Goal: Task Accomplishment & Management: Manage account settings

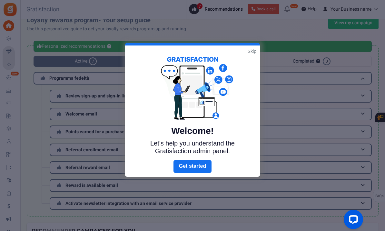
scroll to position [9, 0]
click at [251, 51] on link "Skip" at bounding box center [251, 51] width 9 height 6
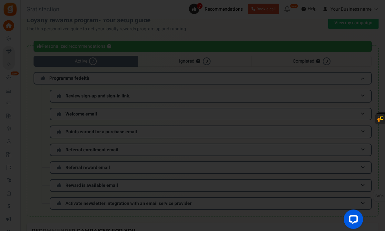
scroll to position [9, 0]
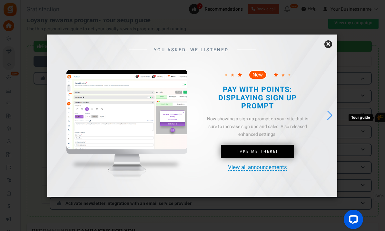
click at [326, 48] on link "×" at bounding box center [328, 44] width 8 height 8
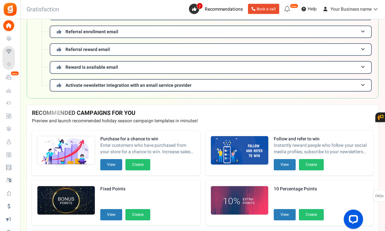
scroll to position [129, 0]
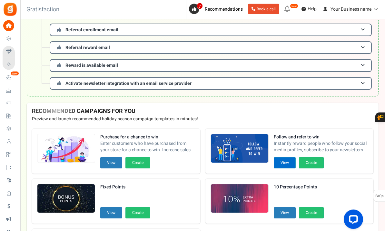
click at [284, 160] on button "View" at bounding box center [284, 162] width 22 height 11
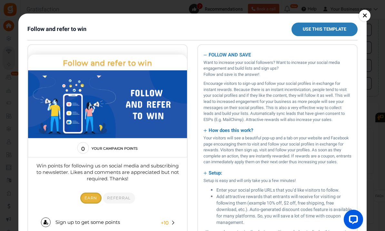
scroll to position [0, 0]
click at [365, 15] on link "×" at bounding box center [365, 16] width 12 height 12
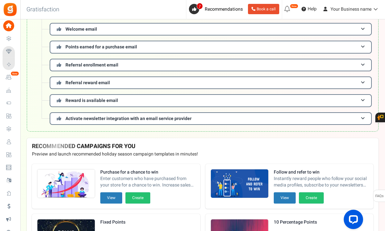
scroll to position [98, 0]
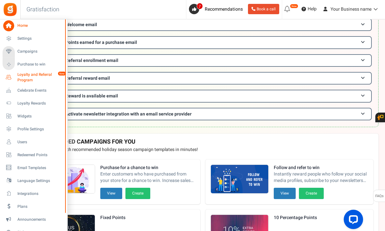
click at [26, 80] on span "Loyalty and Referral Program" at bounding box center [40, 77] width 47 height 11
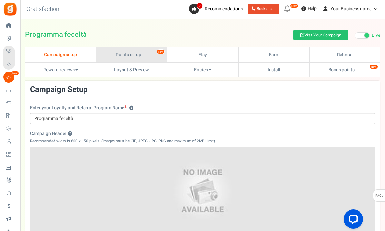
click at [146, 55] on link "Points setup New" at bounding box center [131, 54] width 71 height 15
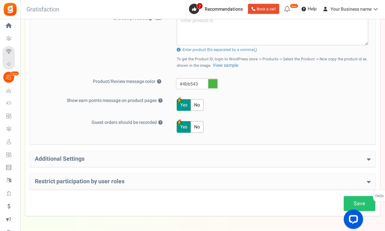
scroll to position [301, 0]
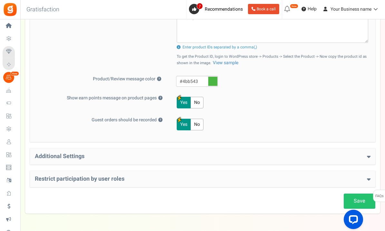
click at [120, 164] on div "Additional Settings Welcome Bonus ? Yes No Enter Welcome Points 100 Welcome Not…" at bounding box center [202, 156] width 345 height 16
click at [355, 158] on h4 "Additional Settings" at bounding box center [202, 156] width 335 height 6
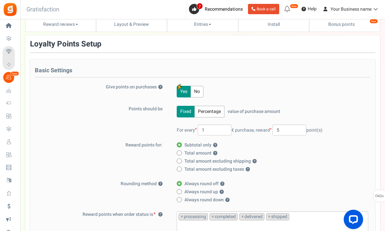
scroll to position [0, 0]
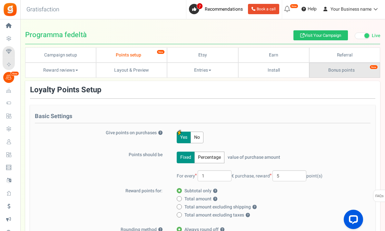
click at [337, 76] on link "Bonus points New" at bounding box center [344, 69] width 71 height 15
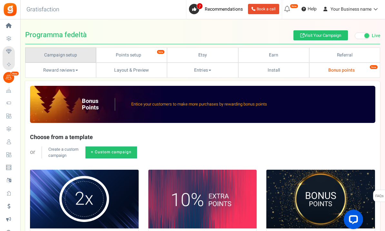
click at [72, 55] on link "Campaign setup" at bounding box center [60, 54] width 71 height 15
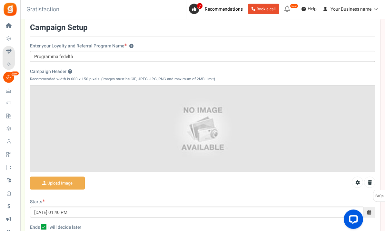
scroll to position [30, 0]
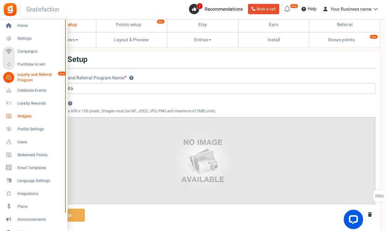
click at [25, 116] on span "Widgets" at bounding box center [39, 115] width 45 height 5
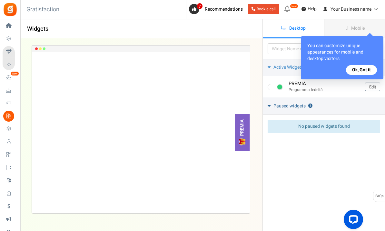
click at [357, 99] on link "Paused widgets ?" at bounding box center [324, 106] width 122 height 17
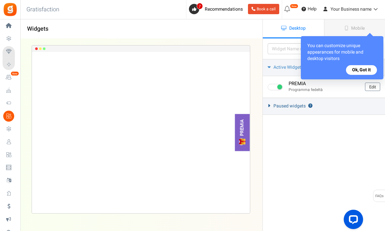
click at [357, 101] on link "Paused widgets ?" at bounding box center [324, 106] width 122 height 17
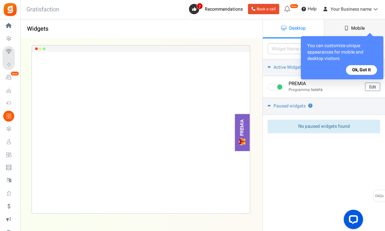
click at [347, 30] on icon at bounding box center [346, 28] width 4 height 5
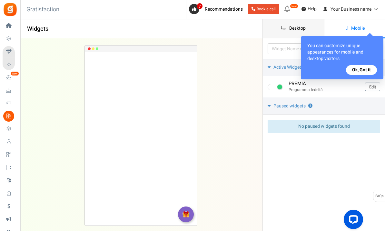
click at [302, 32] on link "Desktop" at bounding box center [293, 28] width 61 height 19
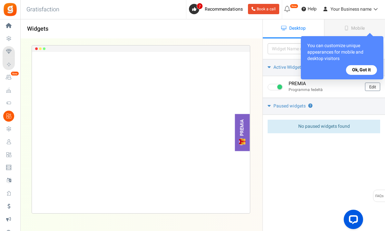
click at [358, 71] on button "Ok, Got it" at bounding box center [361, 70] width 31 height 10
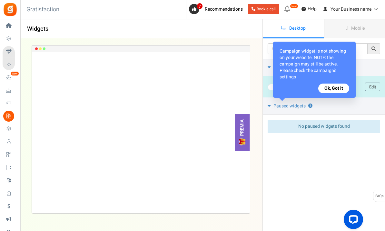
click at [328, 89] on button "Ok, Got it" at bounding box center [333, 88] width 31 height 10
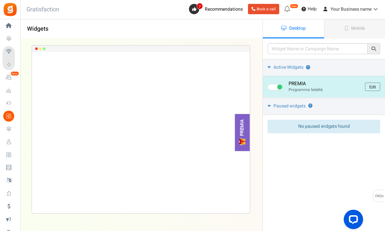
click at [373, 87] on link "Edit" at bounding box center [372, 86] width 15 height 8
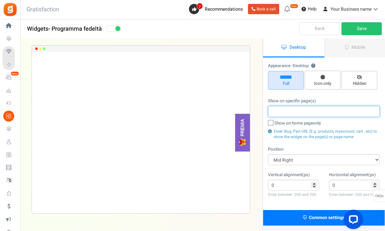
click at [305, 110] on input "search" at bounding box center [324, 111] width 108 height 7
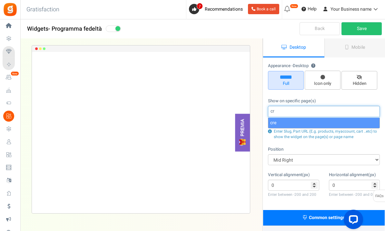
type input "c"
type input "negozio"
click at [312, 144] on div "Appearance - Desktop ? Full Icon only Hidden Show on specific page(s) negozio S…" at bounding box center [323, 134] width 121 height 152
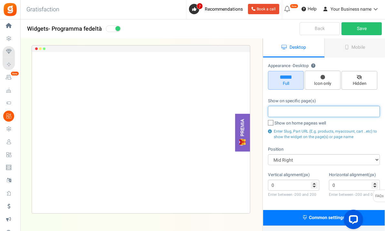
click at [309, 108] on input "search" at bounding box center [324, 111] width 108 height 7
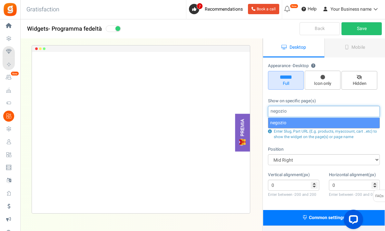
type input "negozio"
select select "negozio"
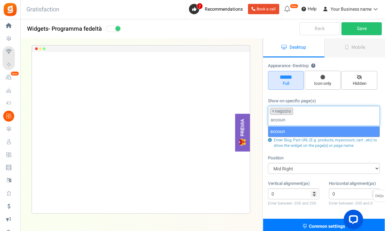
type input "account"
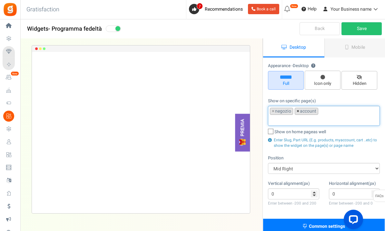
click at [298, 110] on span "×" at bounding box center [297, 111] width 3 height 6
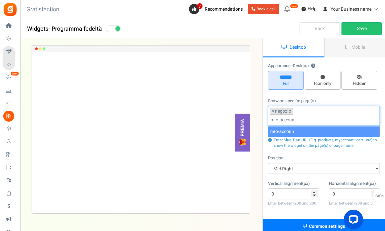
type input "mio-account"
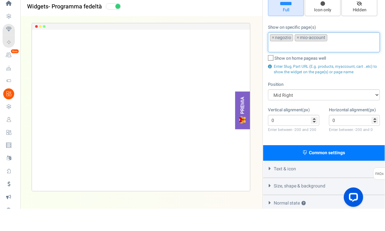
scroll to position [104, 0]
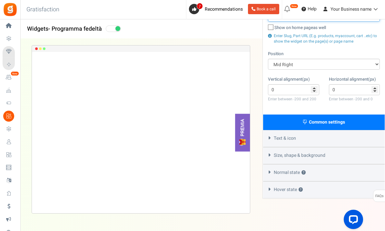
click at [269, 137] on icon at bounding box center [269, 137] width 5 height 3
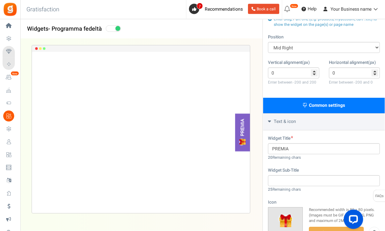
scroll to position [121, 0]
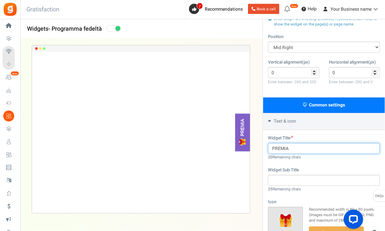
click at [301, 147] on input "PREMIA" at bounding box center [324, 148] width 112 height 11
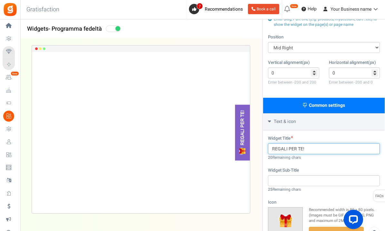
click at [270, 148] on input "REGALI PER TE!" at bounding box center [324, 148] width 112 height 11
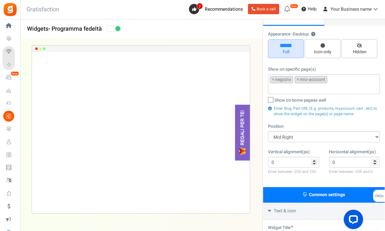
scroll to position [0, 0]
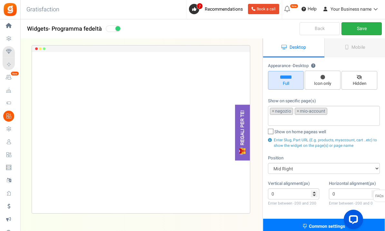
type input "REGALI PER TE!"
click at [359, 31] on link "Save" at bounding box center [361, 28] width 40 height 13
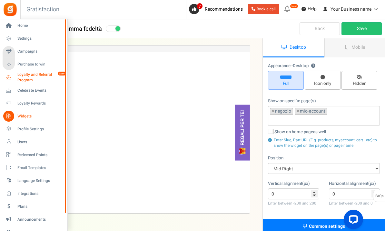
click at [20, 77] on span "Loyalty and Referral Program" at bounding box center [40, 77] width 47 height 11
click at [21, 78] on span "Loyalty and Referral Program" at bounding box center [40, 77] width 47 height 11
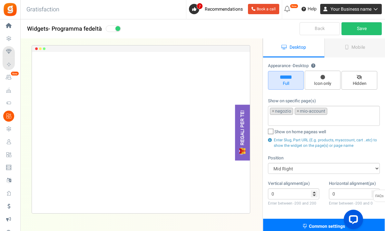
click at [368, 8] on span "Your Business name" at bounding box center [350, 9] width 41 height 7
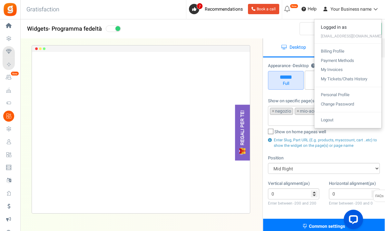
click at [338, 93] on link "Personal Profile" at bounding box center [347, 94] width 67 height 9
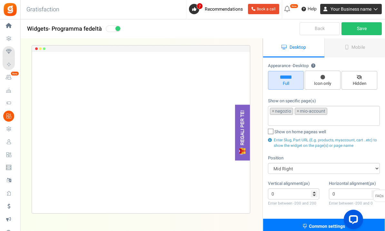
click at [353, 7] on span "Your Business name" at bounding box center [350, 9] width 41 height 7
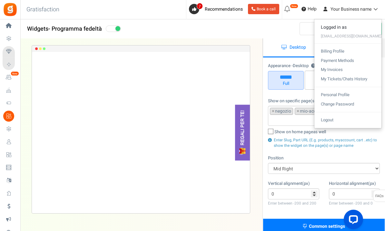
click at [335, 120] on link "Logout" at bounding box center [347, 119] width 67 height 9
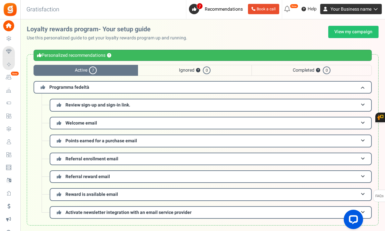
click at [343, 11] on span "Your Business name" at bounding box center [350, 9] width 41 height 7
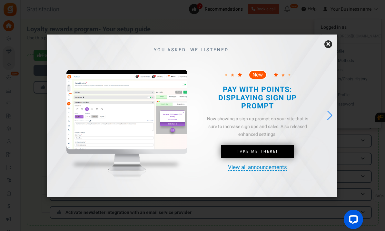
click at [328, 48] on link "×" at bounding box center [328, 44] width 8 height 8
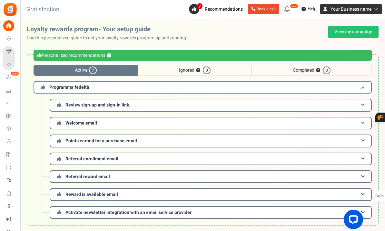
click at [352, 9] on span "Your Business name" at bounding box center [350, 9] width 41 height 7
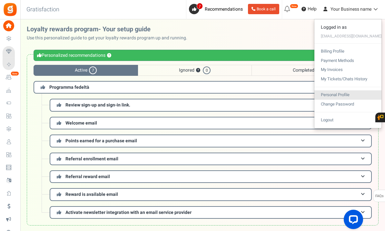
click at [349, 92] on link "Personal Profile" at bounding box center [347, 94] width 67 height 9
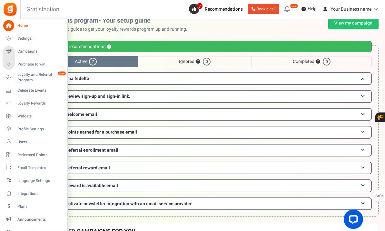
scroll to position [9, 0]
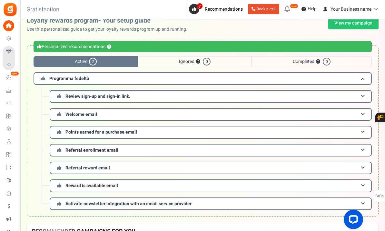
click at [0, 0] on span "Users" at bounding box center [0, 0] width 0 height 0
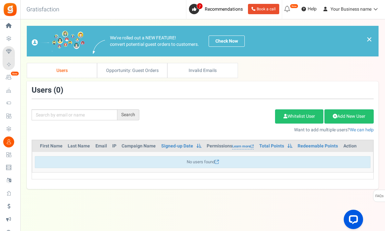
scroll to position [16, 0]
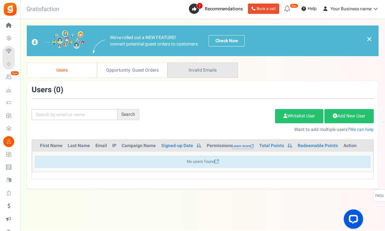
click at [203, 63] on link "Invalid Emails" at bounding box center [202, 70] width 70 height 15
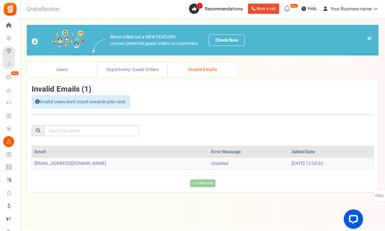
click at [208, 158] on td "disabled" at bounding box center [248, 164] width 80 height 12
click at [103, 95] on div "Invalid users don't count towards plan cost." at bounding box center [81, 102] width 99 height 14
click at [350, 9] on span "Your Business name" at bounding box center [350, 9] width 41 height 7
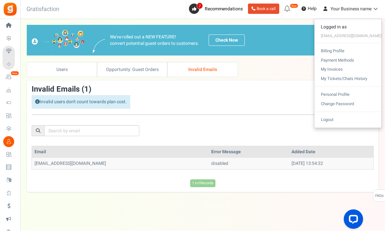
click at [338, 118] on link "Logout" at bounding box center [347, 119] width 67 height 9
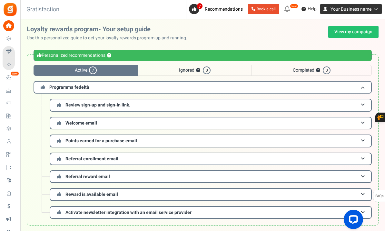
click at [365, 10] on span "Your Business name" at bounding box center [350, 9] width 41 height 7
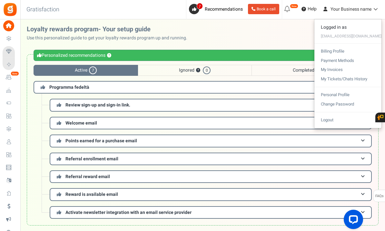
click at [225, 37] on div at bounding box center [192, 115] width 385 height 231
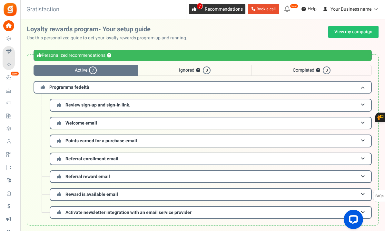
click at [215, 11] on span "Recommendations" at bounding box center [224, 9] width 38 height 7
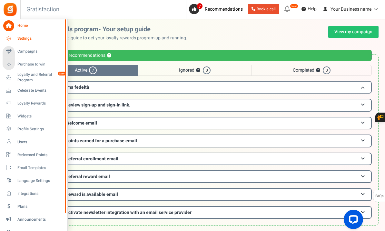
click at [23, 39] on span "Settings" at bounding box center [39, 38] width 45 height 5
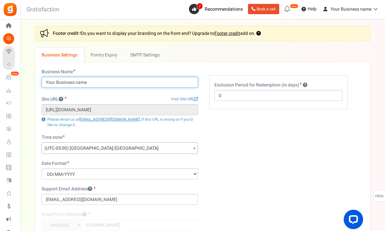
click at [119, 82] on input "Your Business name" at bounding box center [120, 82] width 156 height 11
type input "Noomynit"
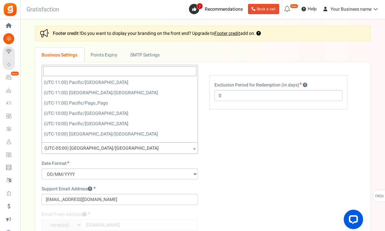
click at [110, 146] on span "(UTC-05:00) America/Chicago" at bounding box center [120, 148] width 156 height 12
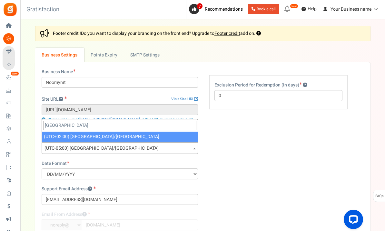
type input "rome"
select select "Europe/Rome"
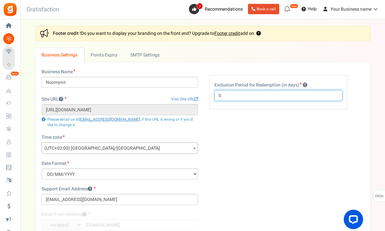
click at [250, 95] on input "0" at bounding box center [278, 95] width 128 height 11
type input "3"
click at [262, 120] on div "Business Name Noomynit Site URL Visit Site URL https://creativisottolestelle.it…" at bounding box center [203, 172] width 332 height 207
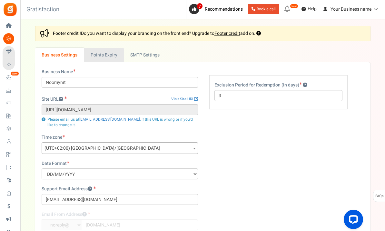
click at [114, 58] on link "Points Expiry" at bounding box center [104, 55] width 40 height 14
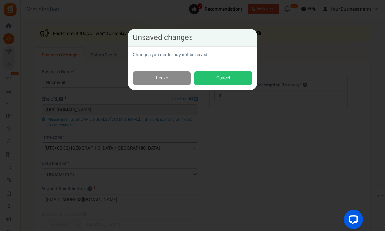
click at [165, 80] on link "Leave" at bounding box center [162, 78] width 58 height 14
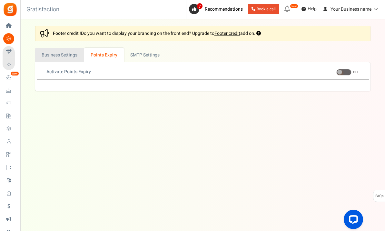
click at [67, 56] on link "Business Settings" at bounding box center [59, 55] width 49 height 14
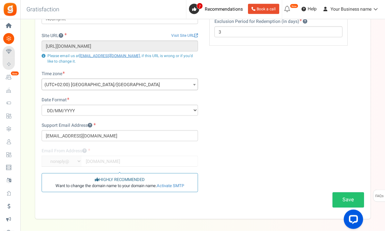
scroll to position [68, 0]
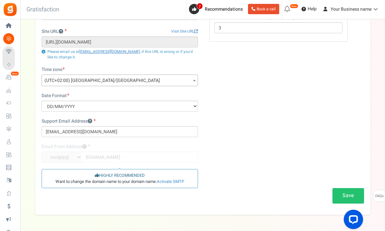
click at [349, 196] on button "Save" at bounding box center [348, 195] width 32 height 15
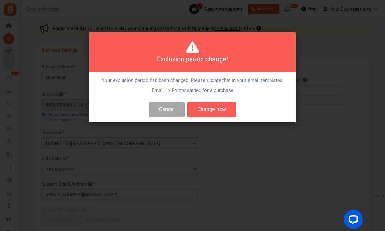
scroll to position [0, 0]
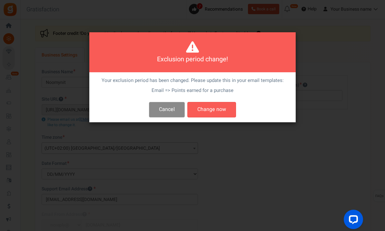
click at [164, 111] on button "Cancel" at bounding box center [167, 109] width 36 height 15
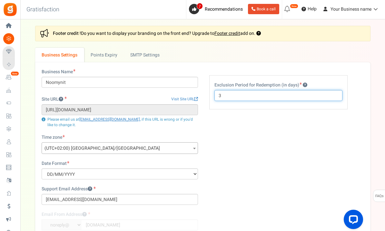
click at [227, 98] on input "3" at bounding box center [278, 95] width 128 height 11
type input "0"
click at [249, 170] on div "Business Name Noomynit Site URL Visit Site URL https://creativisottolestelle.it…" at bounding box center [203, 172] width 332 height 207
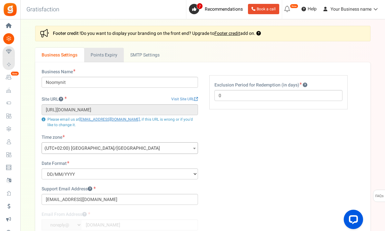
click at [116, 57] on link "Points Expiry" at bounding box center [104, 55] width 40 height 14
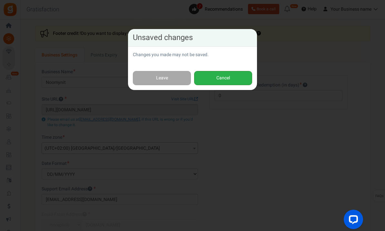
click at [229, 79] on button "Cancel" at bounding box center [223, 78] width 58 height 14
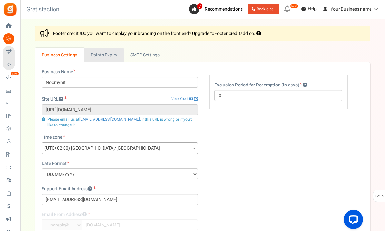
click at [111, 55] on link "Points Expiry" at bounding box center [104, 55] width 40 height 14
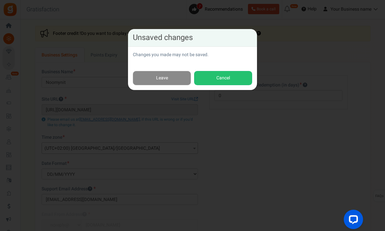
click at [151, 77] on link "Leave" at bounding box center [162, 78] width 58 height 14
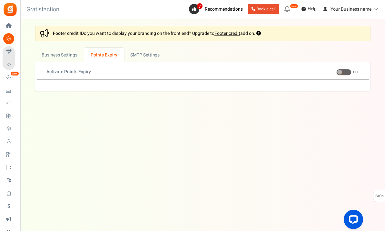
click at [345, 74] on span at bounding box center [343, 72] width 15 height 6
click at [336, 74] on input "ON OFF" at bounding box center [336, 72] width 0 height 4
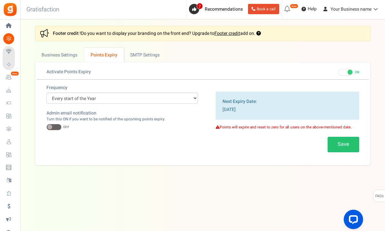
drag, startPoint x: 169, startPoint y: 151, endPoint x: 57, endPoint y: 125, distance: 115.2
click at [57, 125] on span at bounding box center [53, 127] width 15 height 6
click at [46, 125] on input "ON OFF" at bounding box center [46, 127] width 0 height 4
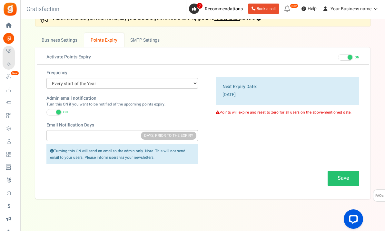
scroll to position [22, 0]
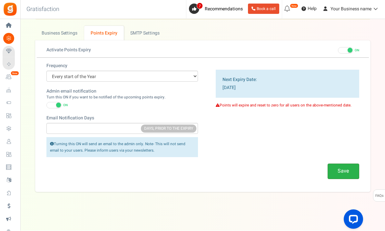
click at [340, 171] on button "Save" at bounding box center [343, 171] width 32 height 15
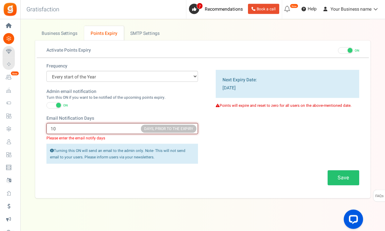
type input "1"
type input "30"
click at [286, 159] on div "Frequency Every start of the Year Every start of the Month Exact Date (one Time…" at bounding box center [203, 127] width 332 height 129
click at [340, 175] on button "Save" at bounding box center [343, 177] width 32 height 15
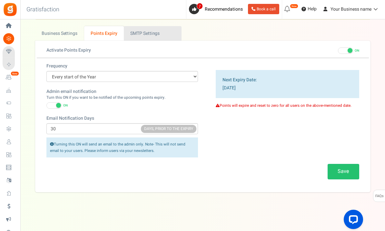
click at [151, 34] on link "Active SMTP Settings" at bounding box center [153, 33] width 58 height 14
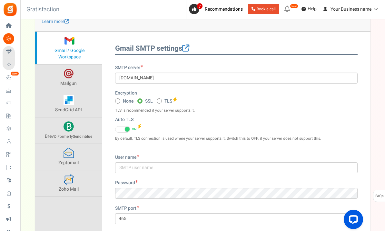
scroll to position [76, 0]
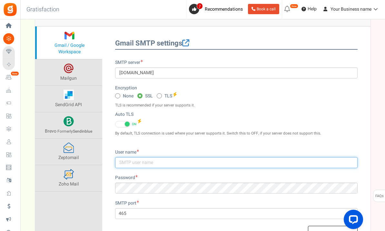
click at [158, 160] on input "text" at bounding box center [236, 162] width 242 height 11
type input "C"
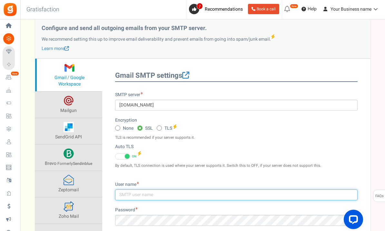
scroll to position [43, 0]
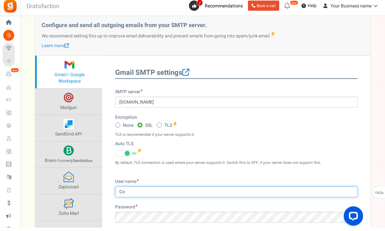
type input "C"
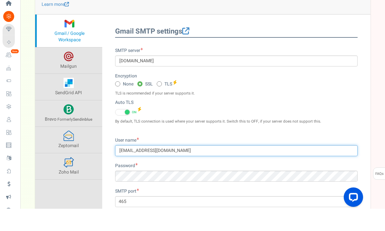
scroll to position [66, 0]
type input "corso@creativisottolestelle.it"
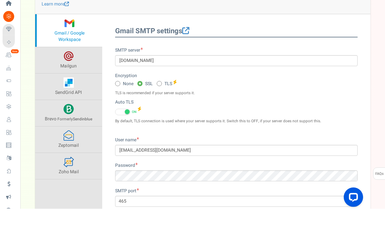
click at [161, 134] on div "SMTP server smtp.gmail.com Encryption None SSL TLS Auto TLS ON OFF" at bounding box center [236, 139] width 252 height 140
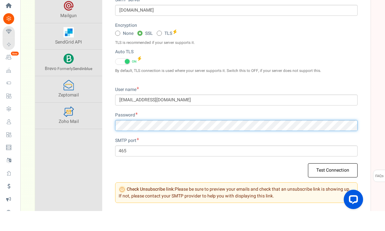
scroll to position [138, 0]
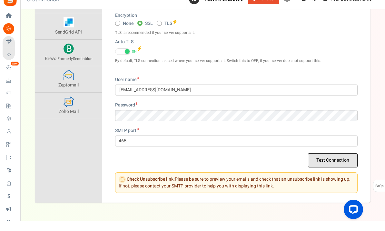
click at [320, 163] on button "Test Connection" at bounding box center [333, 170] width 50 height 14
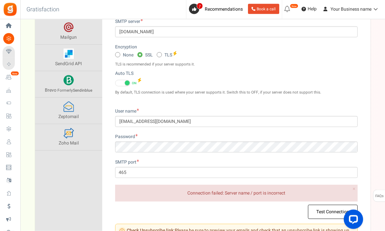
scroll to position [115, 0]
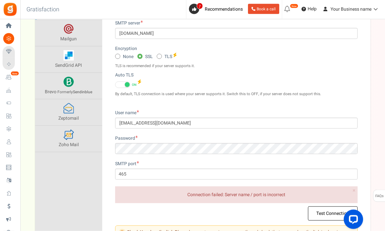
click at [161, 56] on span at bounding box center [159, 56] width 5 height 5
click at [161, 56] on input "TLS" at bounding box center [159, 57] width 4 height 4
radio input "true"
type input "587"
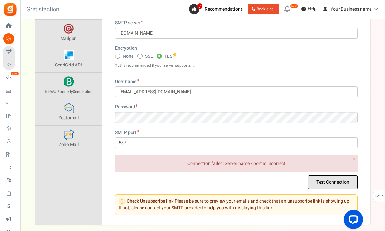
click at [323, 182] on button "Test Connection" at bounding box center [333, 182] width 50 height 14
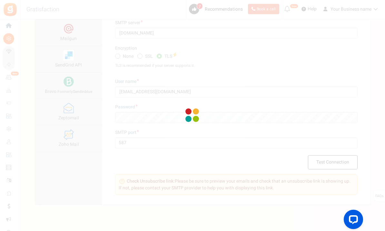
scroll to position [105, 0]
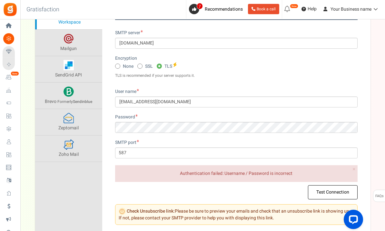
click at [120, 64] on label "None" at bounding box center [124, 66] width 19 height 7
click at [119, 64] on input "None" at bounding box center [117, 66] width 4 height 4
radio input "true"
type input "25"
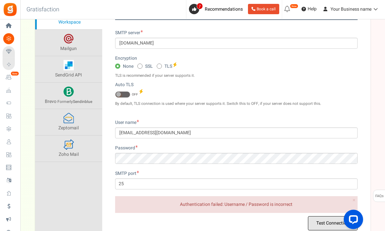
click at [329, 221] on button "Test Connection" at bounding box center [333, 223] width 50 height 14
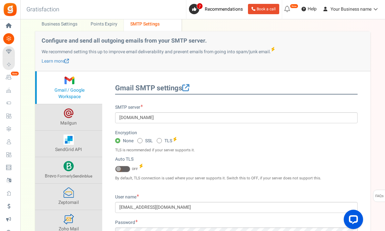
scroll to position [22, 0]
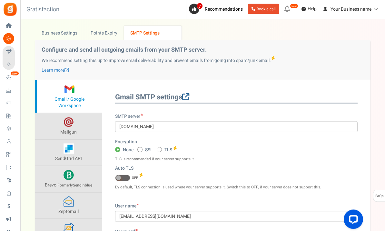
click at [188, 95] on span at bounding box center [185, 96] width 7 height 7
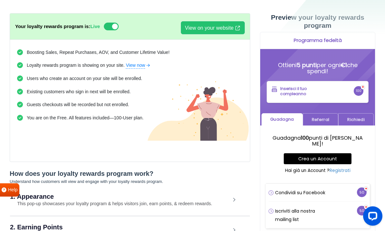
scroll to position [2, 0]
